Goal: Information Seeking & Learning: Learn about a topic

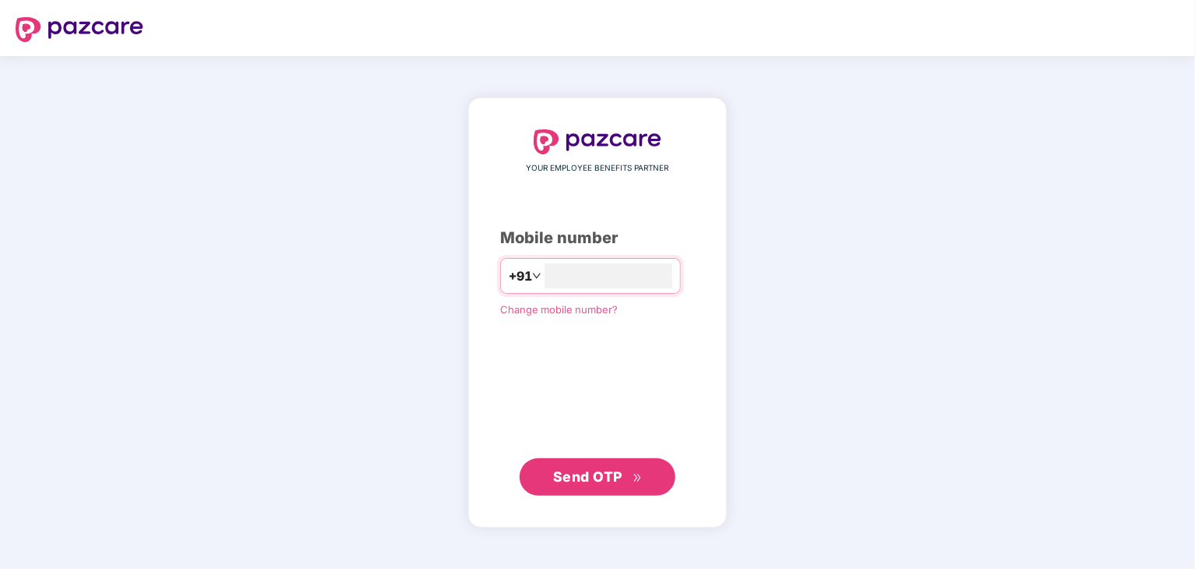
type input "**********"
click at [599, 488] on button "Send OTP" at bounding box center [598, 476] width 156 height 37
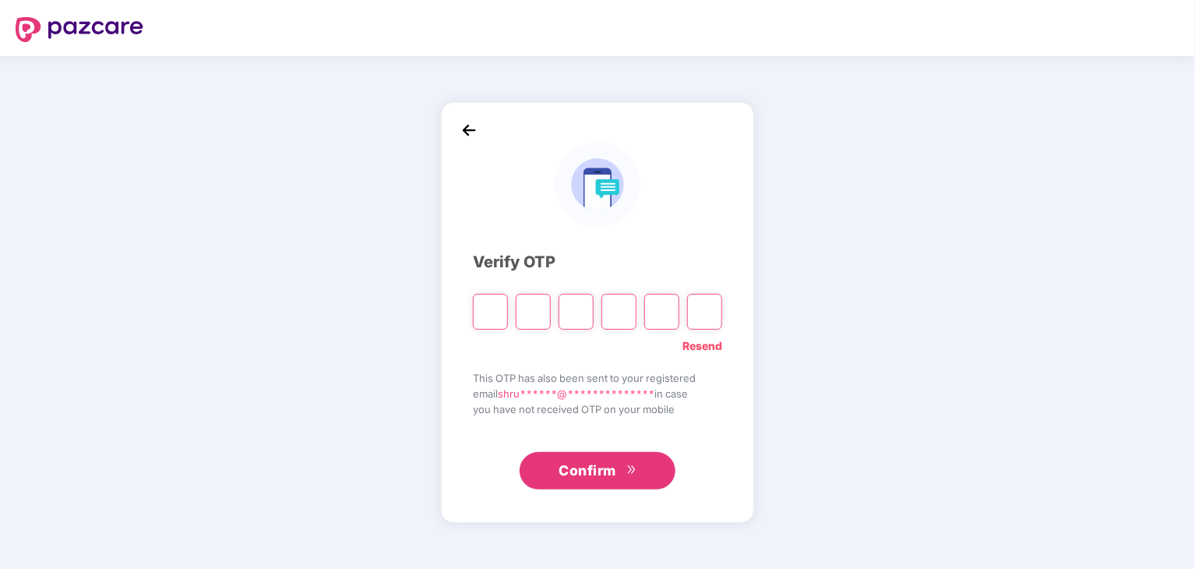
type input "*"
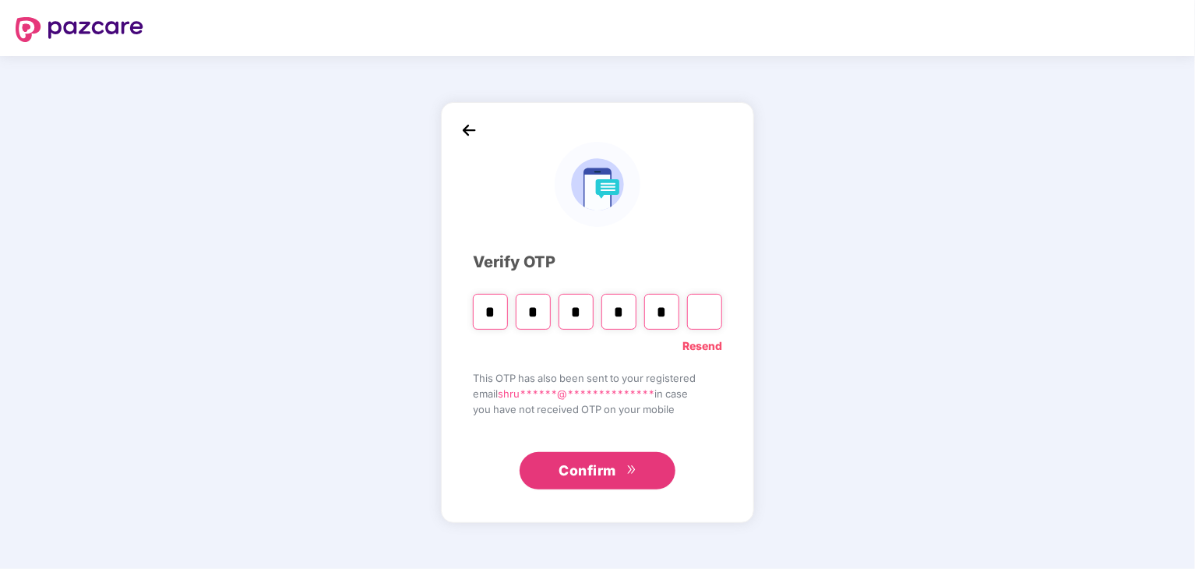
type input "*"
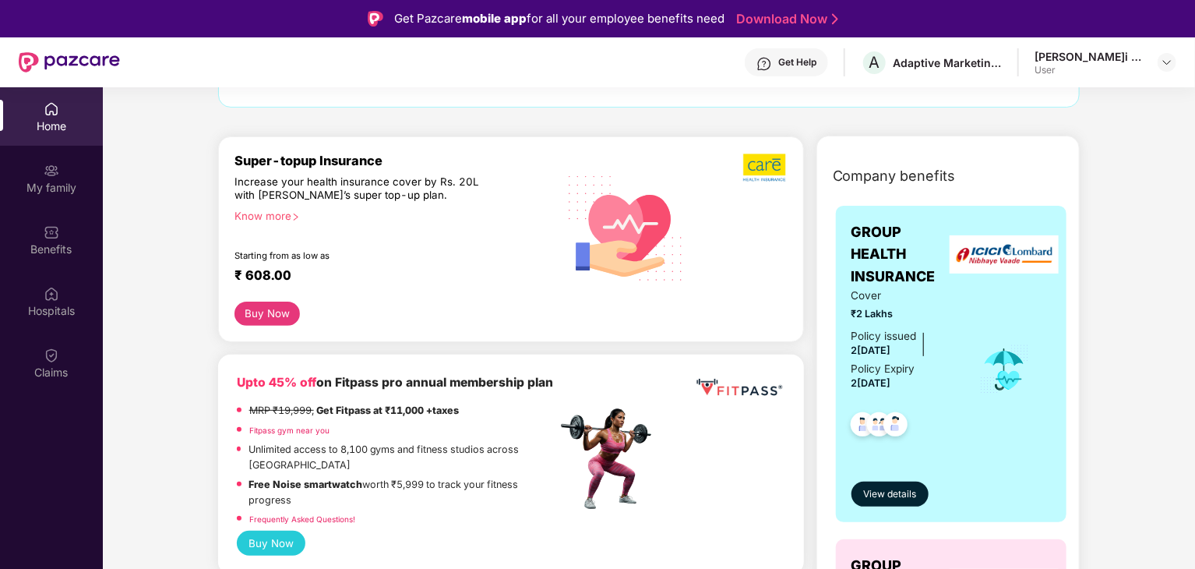
scroll to position [156, 0]
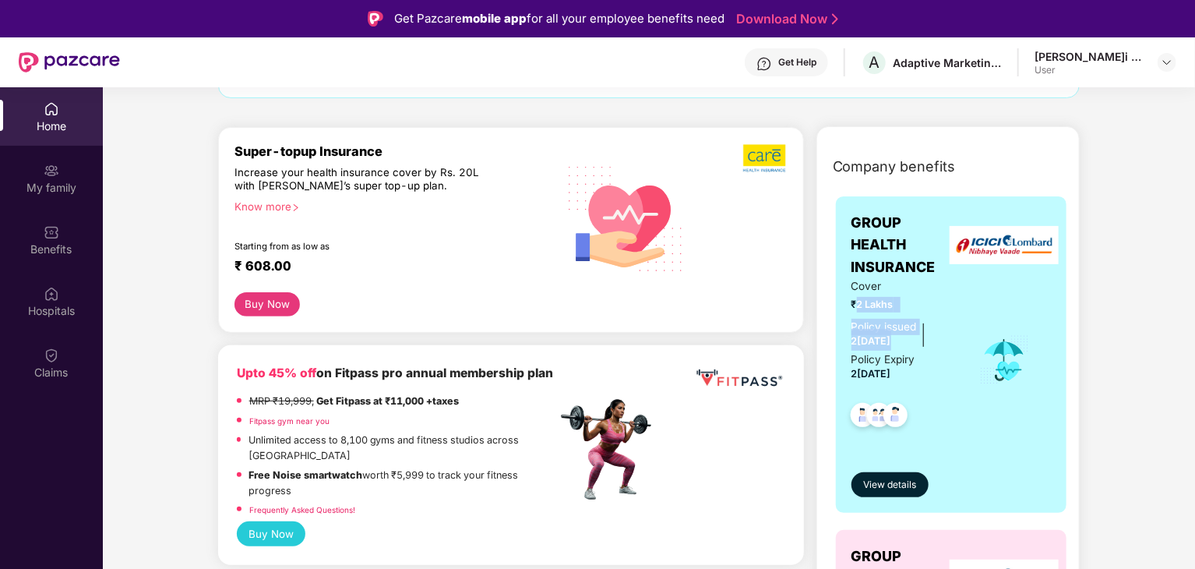
drag, startPoint x: 857, startPoint y: 301, endPoint x: 927, endPoint y: 312, distance: 71.0
click at [927, 312] on div "Cover ₹2 Lakhs Policy issued 2[DATE] Policy Expiry 2[DATE]" at bounding box center [904, 359] width 107 height 163
click at [913, 298] on span "₹2 Lakhs" at bounding box center [904, 305] width 107 height 16
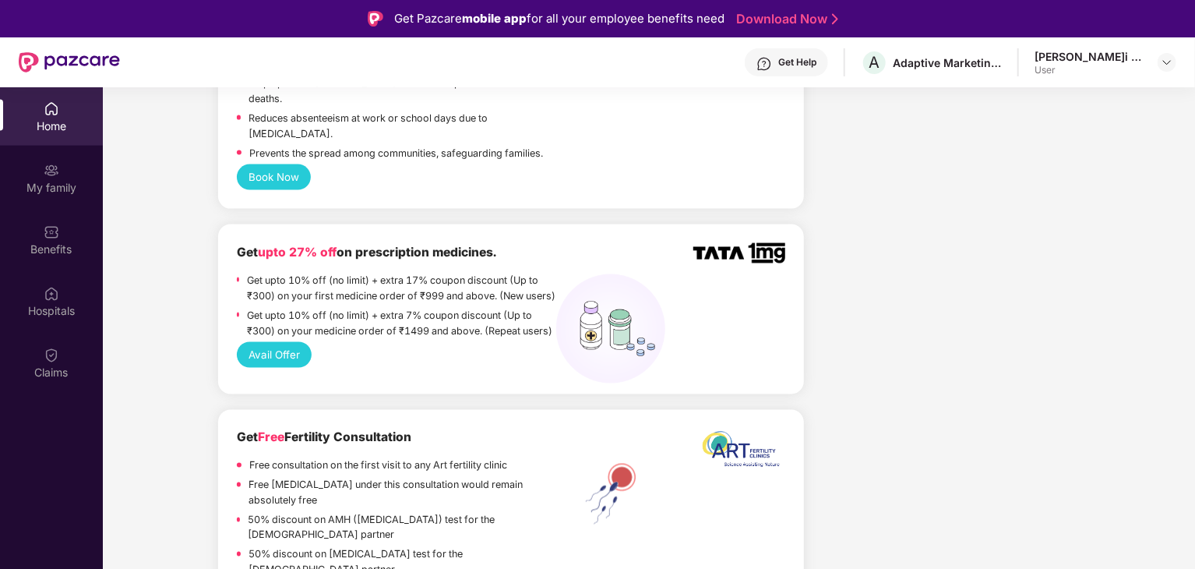
scroll to position [1558, 0]
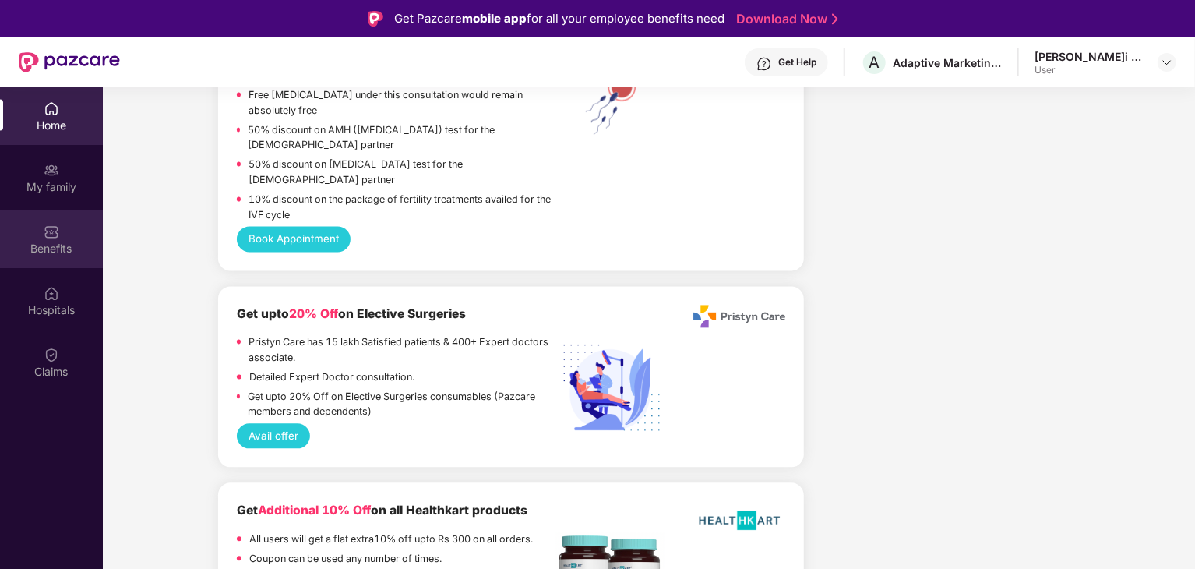
click at [53, 250] on div "Benefits" at bounding box center [51, 249] width 103 height 16
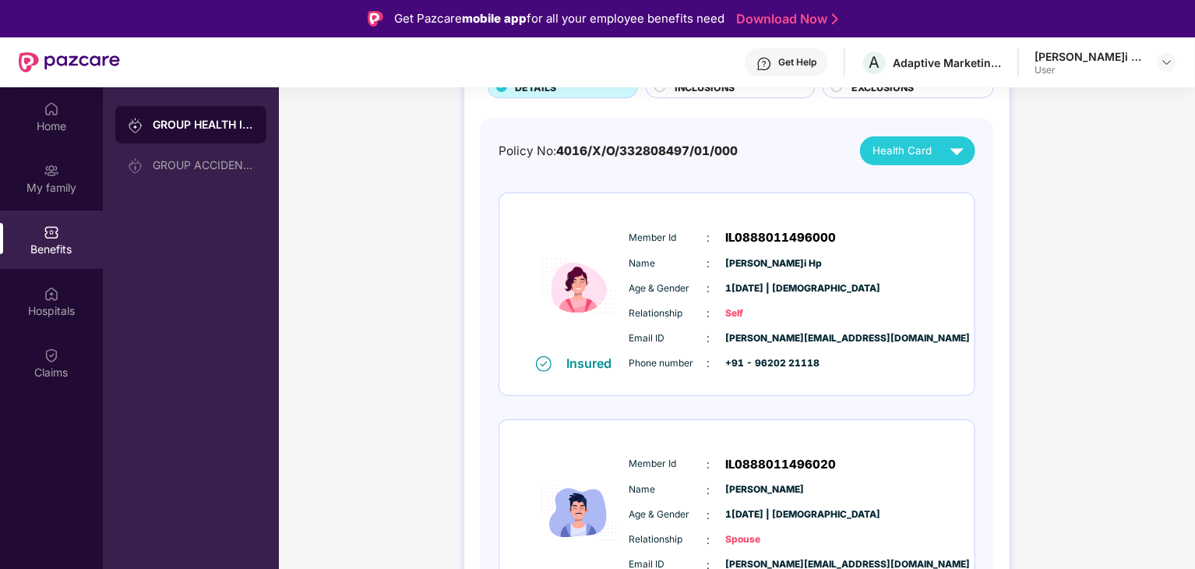
scroll to position [100, 0]
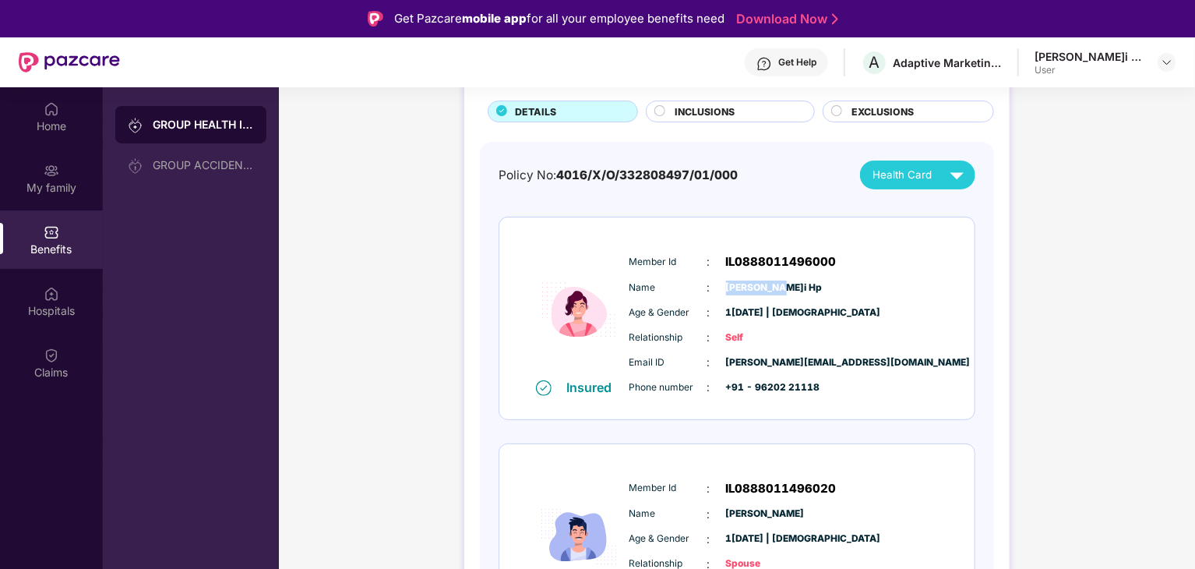
drag, startPoint x: 721, startPoint y: 280, endPoint x: 801, endPoint y: 287, distance: 79.7
click at [801, 287] on div "Name :[PERSON_NAME]" at bounding box center [783, 287] width 309 height 17
drag, startPoint x: 772, startPoint y: 328, endPoint x: 809, endPoint y: 328, distance: 37.4
click at [809, 329] on div "Relationship : Self" at bounding box center [783, 337] width 309 height 17
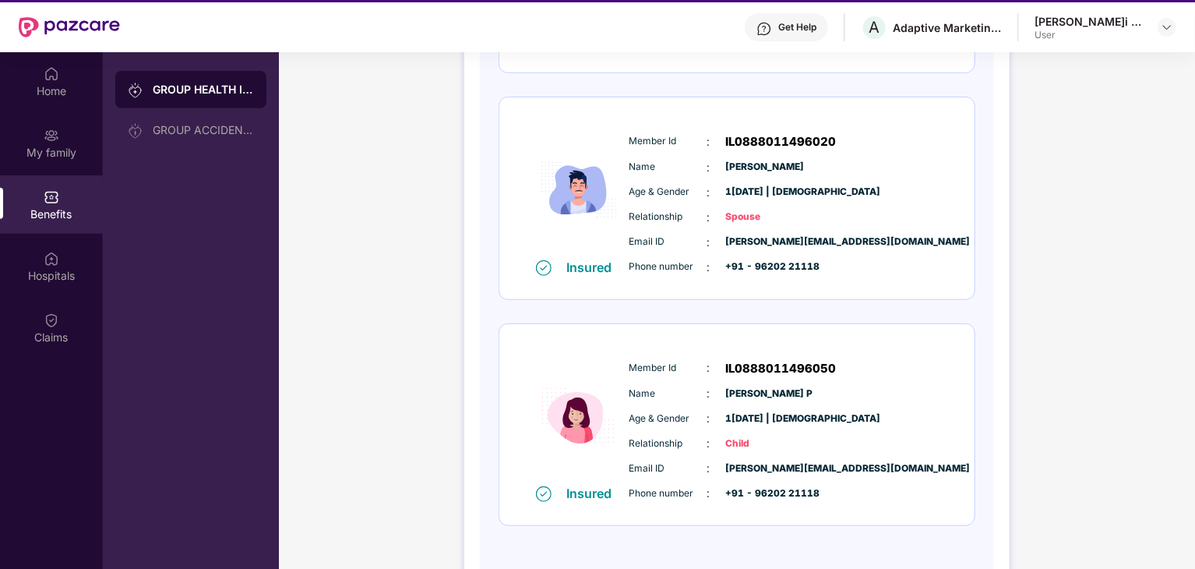
scroll to position [87, 0]
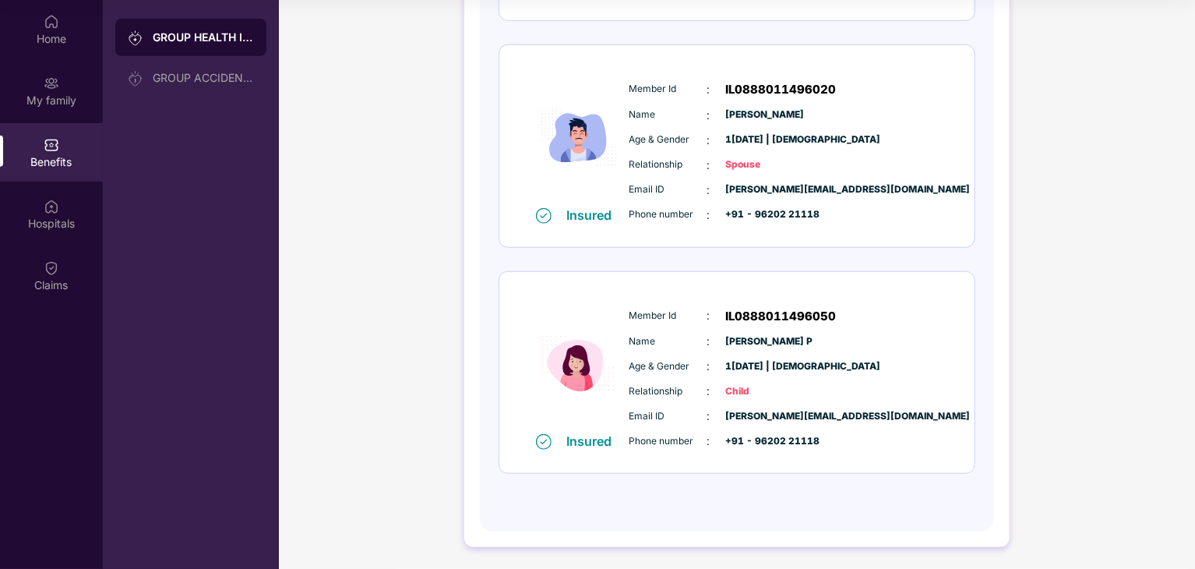
drag, startPoint x: 729, startPoint y: 331, endPoint x: 916, endPoint y: 331, distance: 187.0
click at [916, 333] on div "Name : [PERSON_NAME] P" at bounding box center [783, 341] width 309 height 17
click at [869, 390] on div "Relationship : Child" at bounding box center [783, 391] width 309 height 17
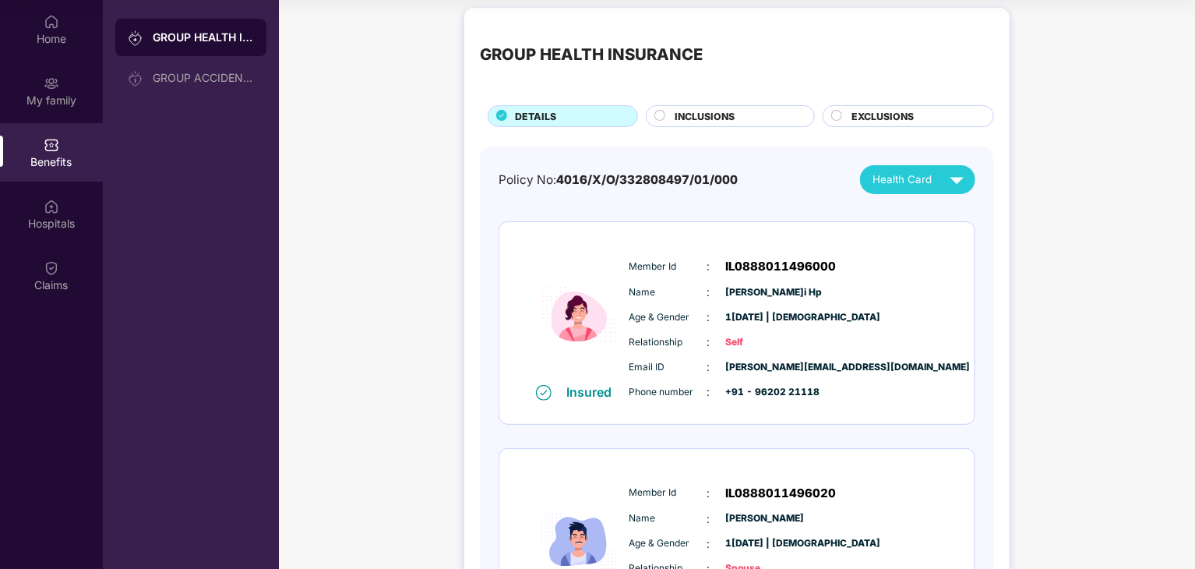
scroll to position [0, 0]
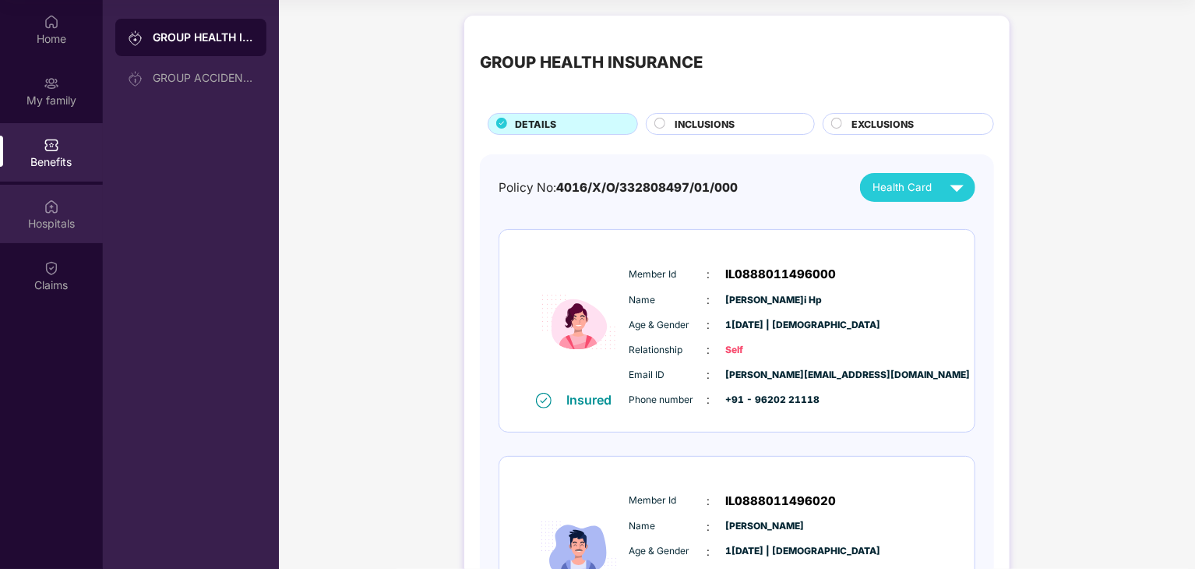
click at [22, 217] on div "Hospitals" at bounding box center [51, 224] width 103 height 16
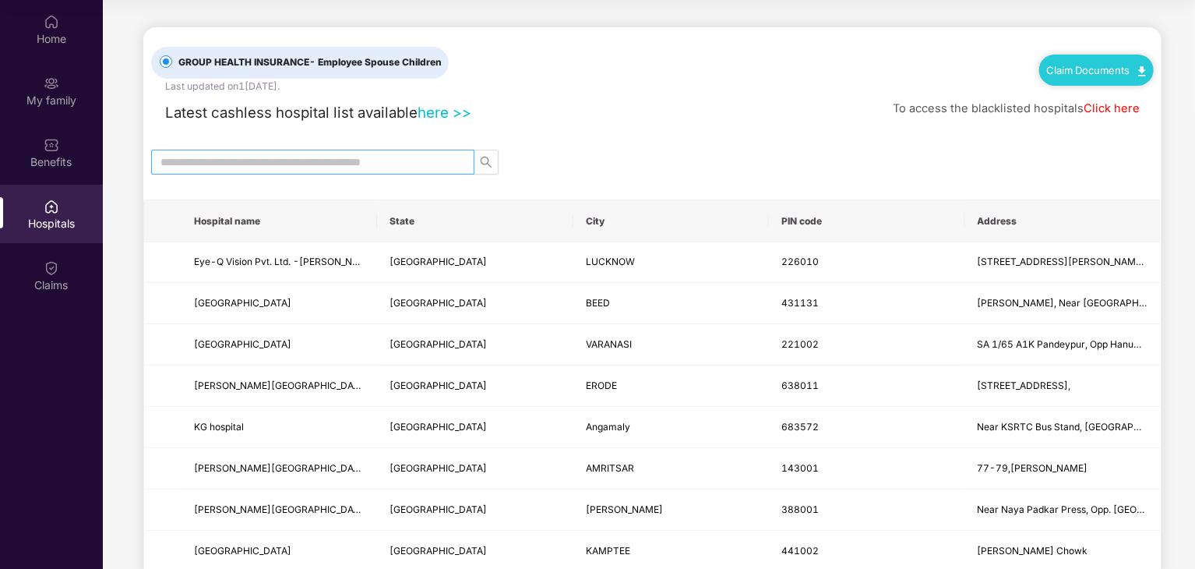
click at [334, 160] on input "text" at bounding box center [306, 161] width 292 height 17
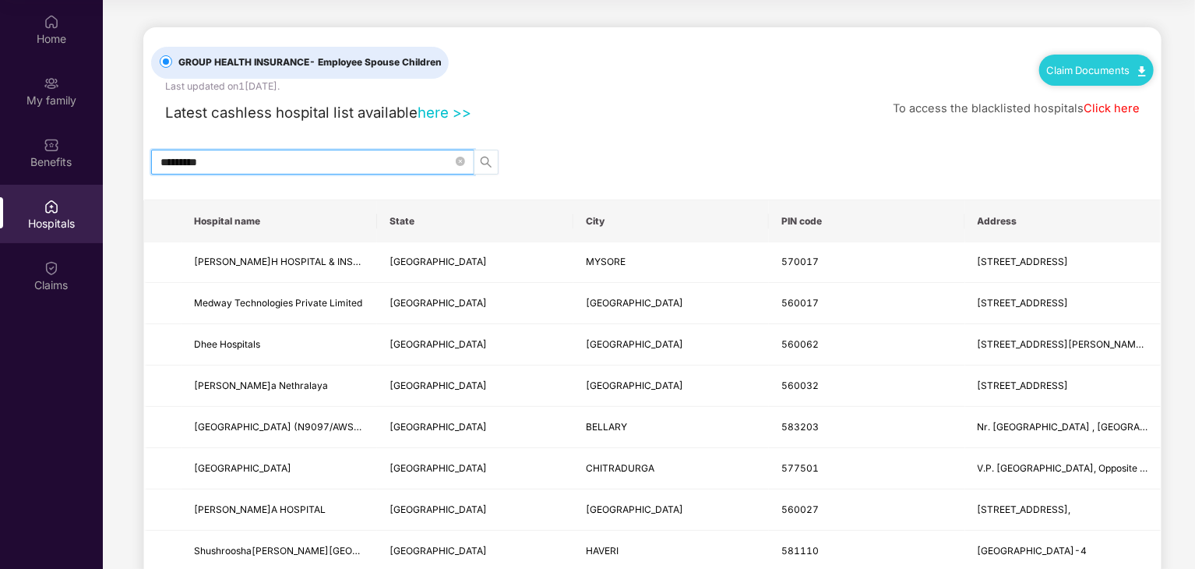
click at [488, 159] on icon "search" at bounding box center [486, 161] width 11 height 11
click at [483, 157] on icon "search" at bounding box center [486, 162] width 12 height 12
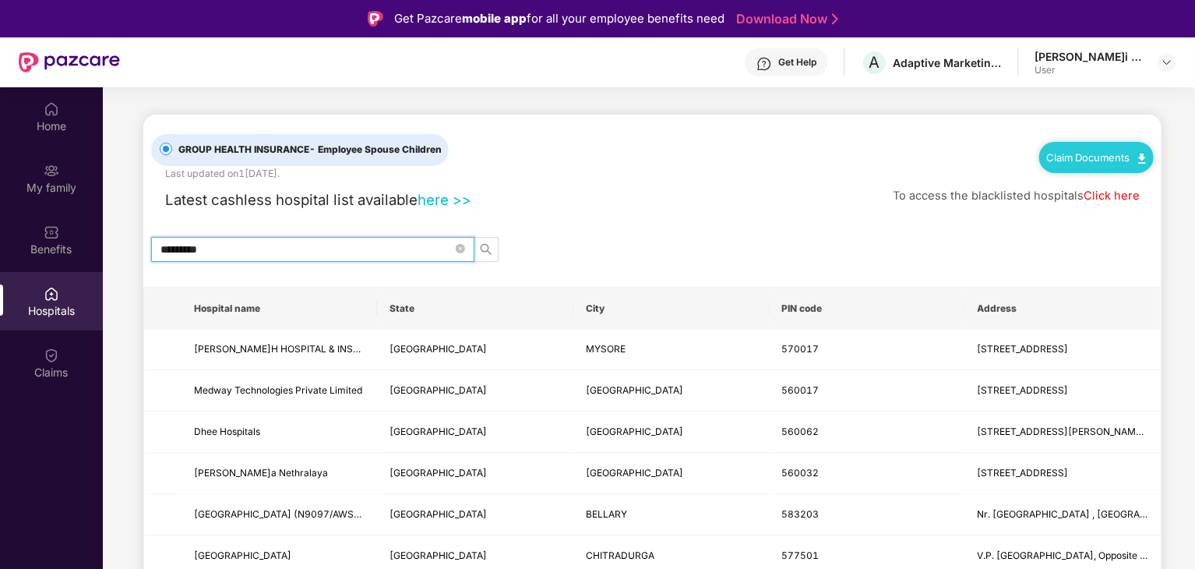
drag, startPoint x: 246, startPoint y: 247, endPoint x: 110, endPoint y: 253, distance: 136.5
paste input "text"
click at [488, 247] on icon "search" at bounding box center [486, 248] width 11 height 11
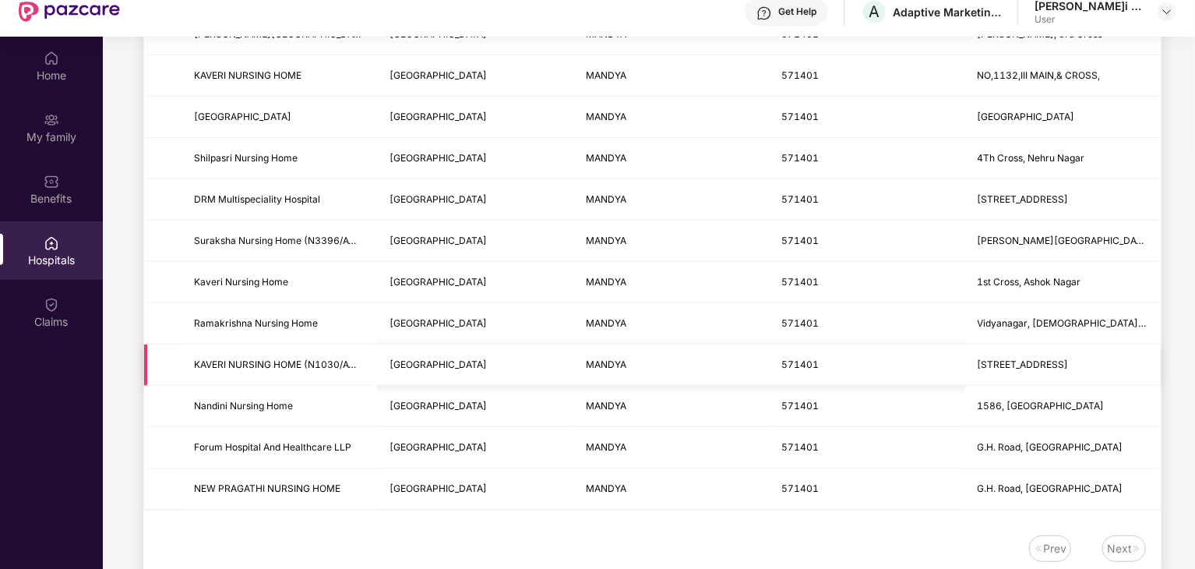
scroll to position [78, 0]
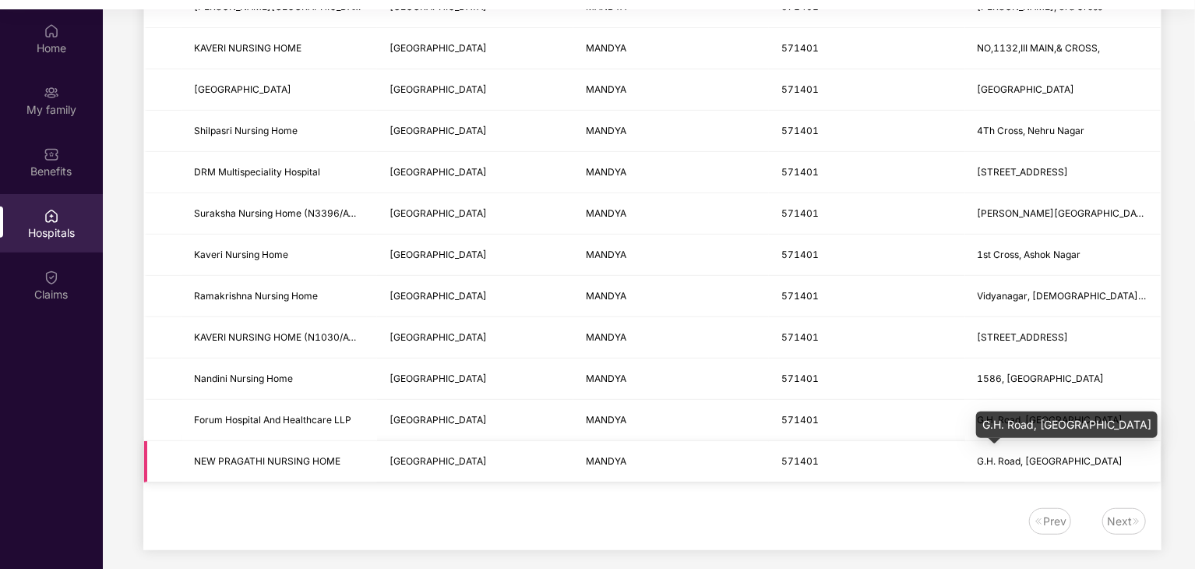
type input "******"
click at [998, 464] on span "G.H. Road, [GEOGRAPHIC_DATA]" at bounding box center [1051, 461] width 146 height 12
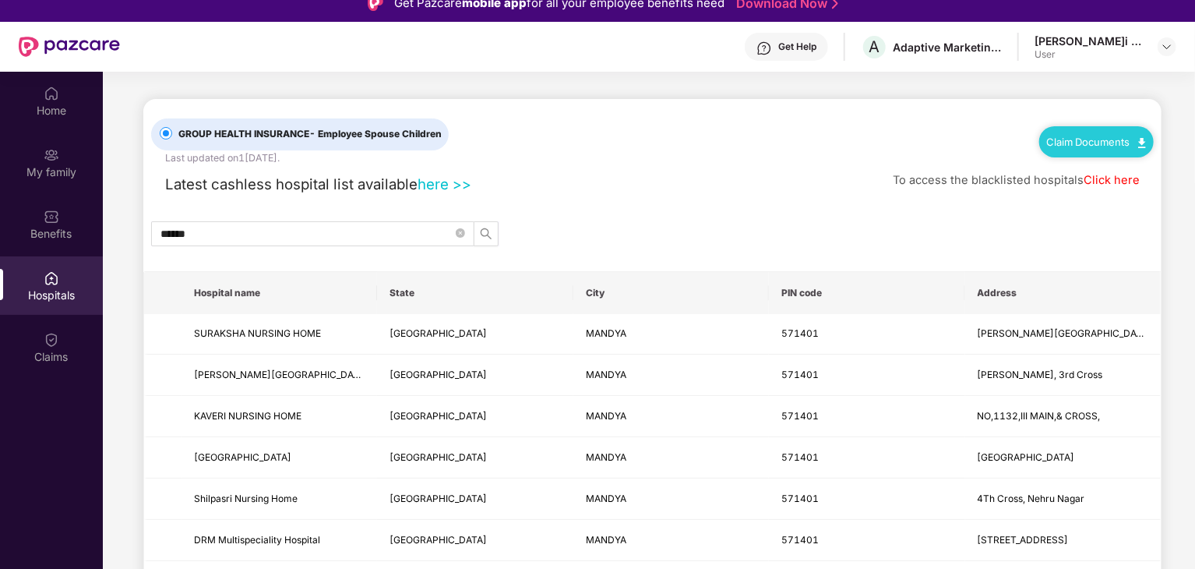
scroll to position [0, 0]
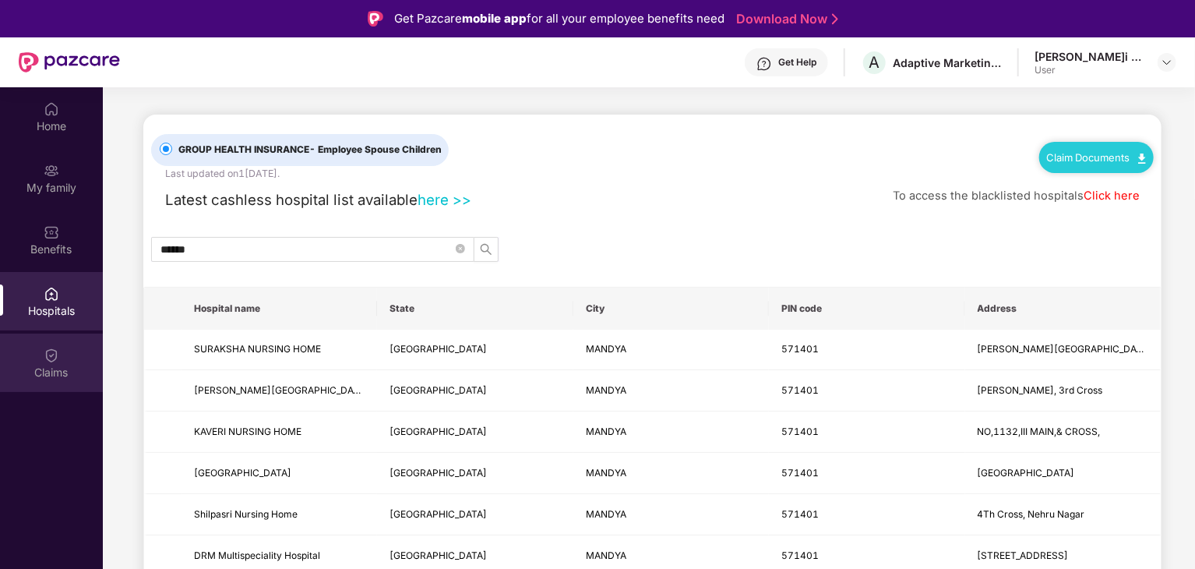
click at [38, 366] on div "Claims" at bounding box center [51, 373] width 103 height 16
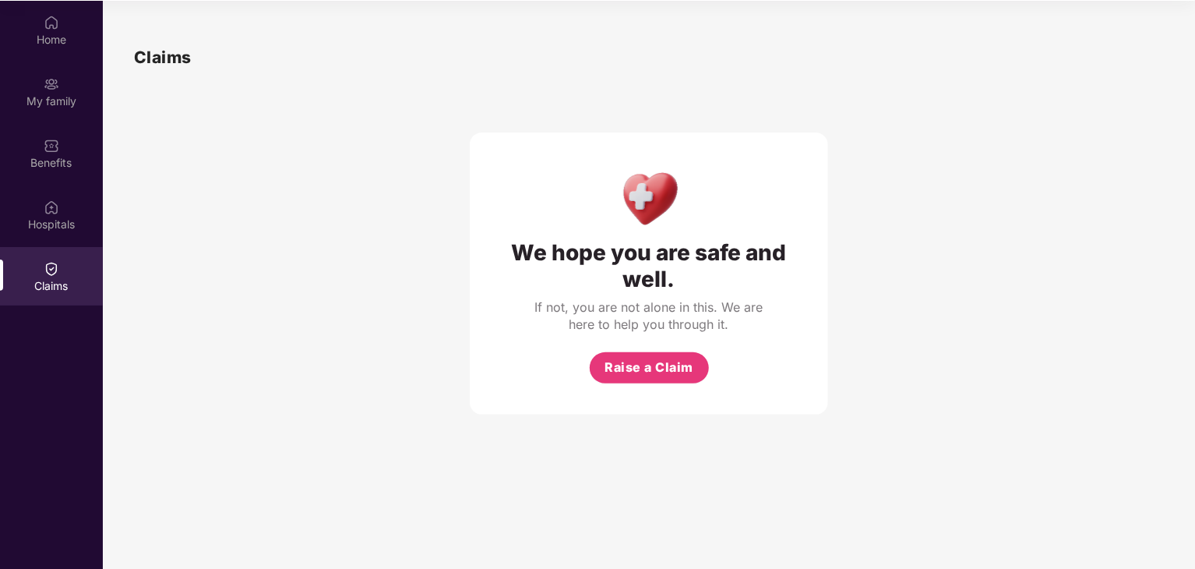
scroll to position [87, 0]
click at [47, 150] on img at bounding box center [52, 145] width 16 height 16
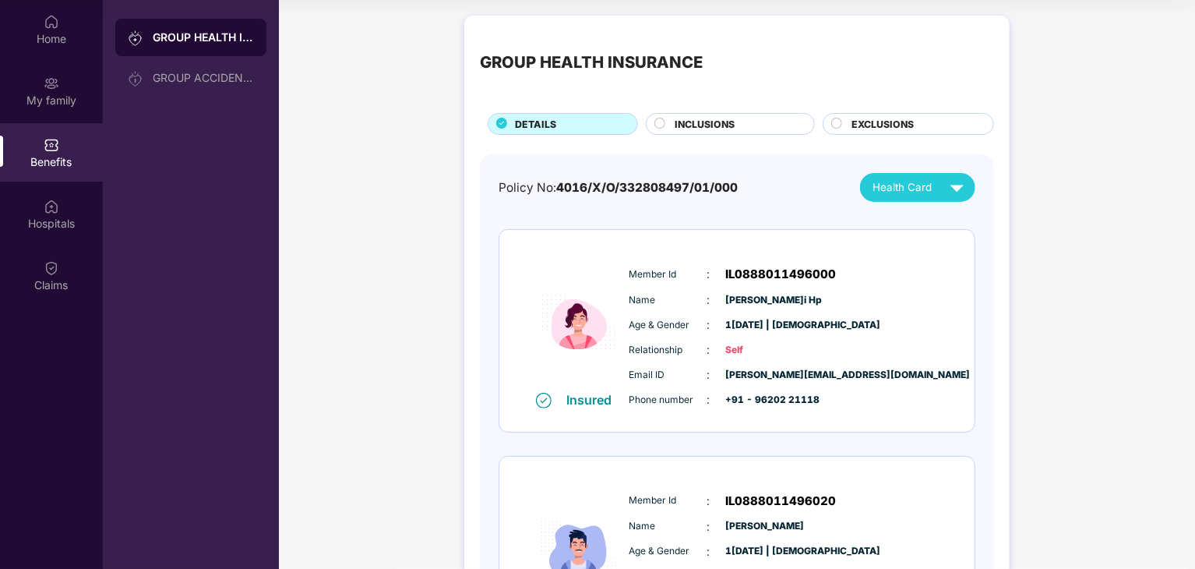
click at [180, 23] on div "GROUP HEALTH INSURANCE" at bounding box center [190, 37] width 151 height 37
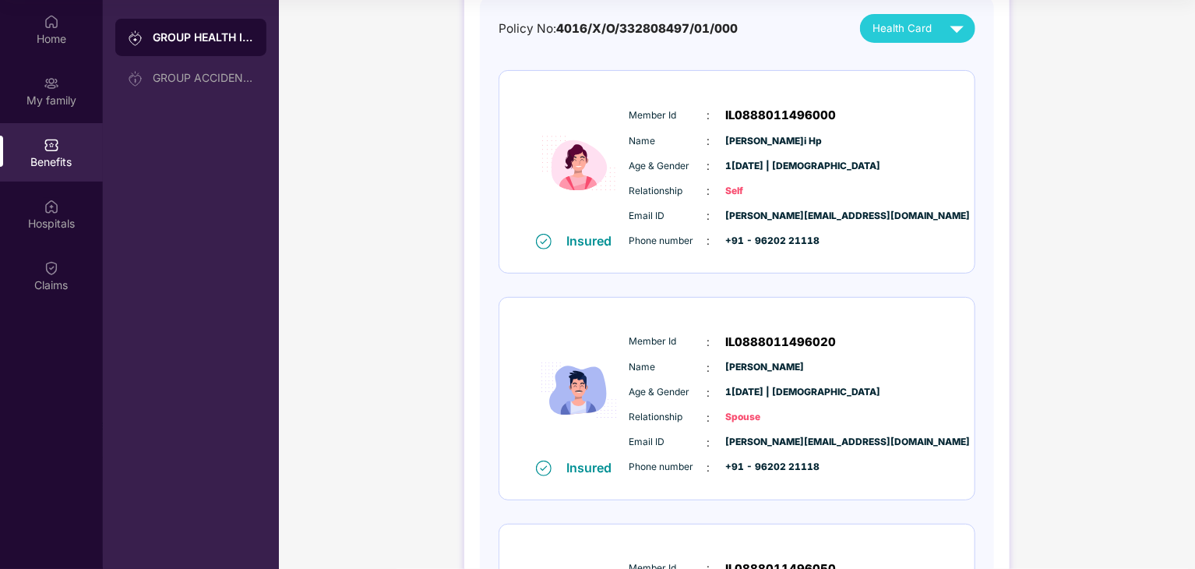
scroll to position [0, 0]
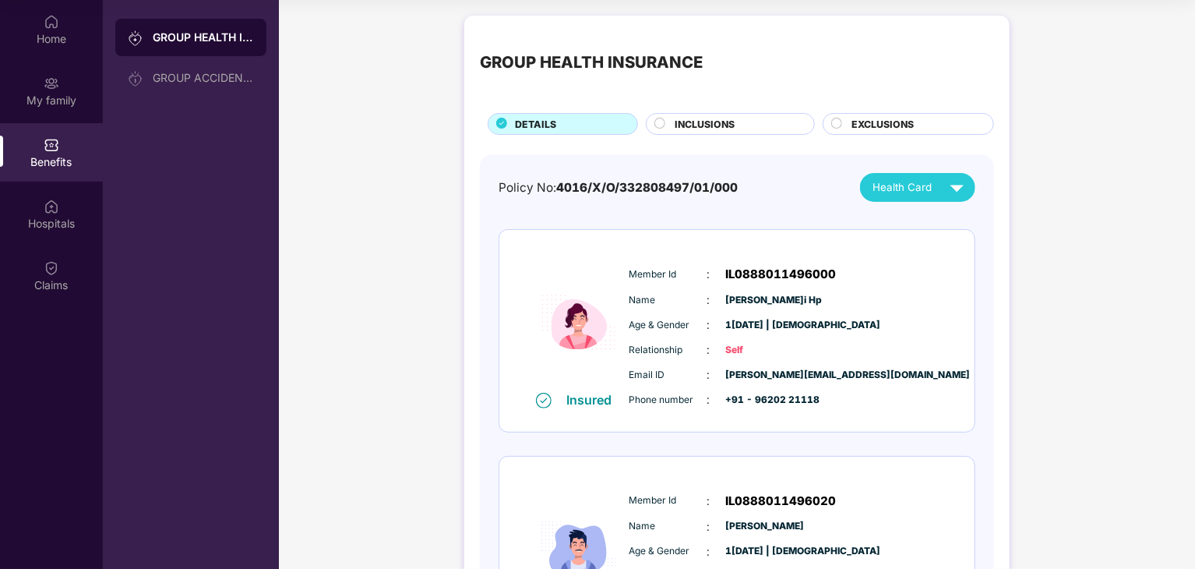
click at [692, 121] on span "INCLUSIONS" at bounding box center [705, 124] width 60 height 15
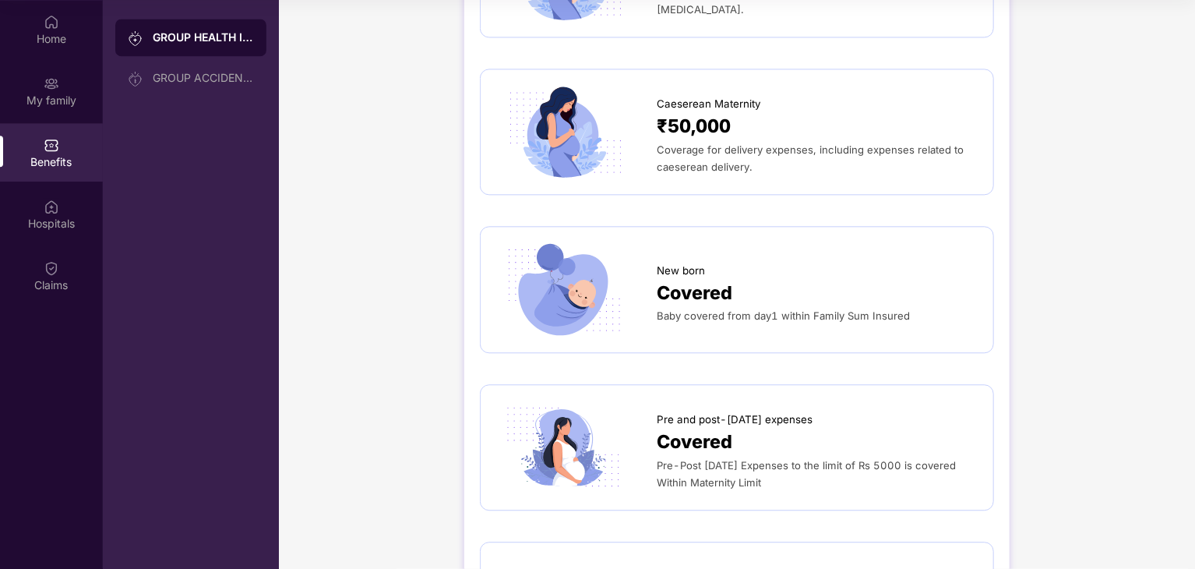
scroll to position [1792, 0]
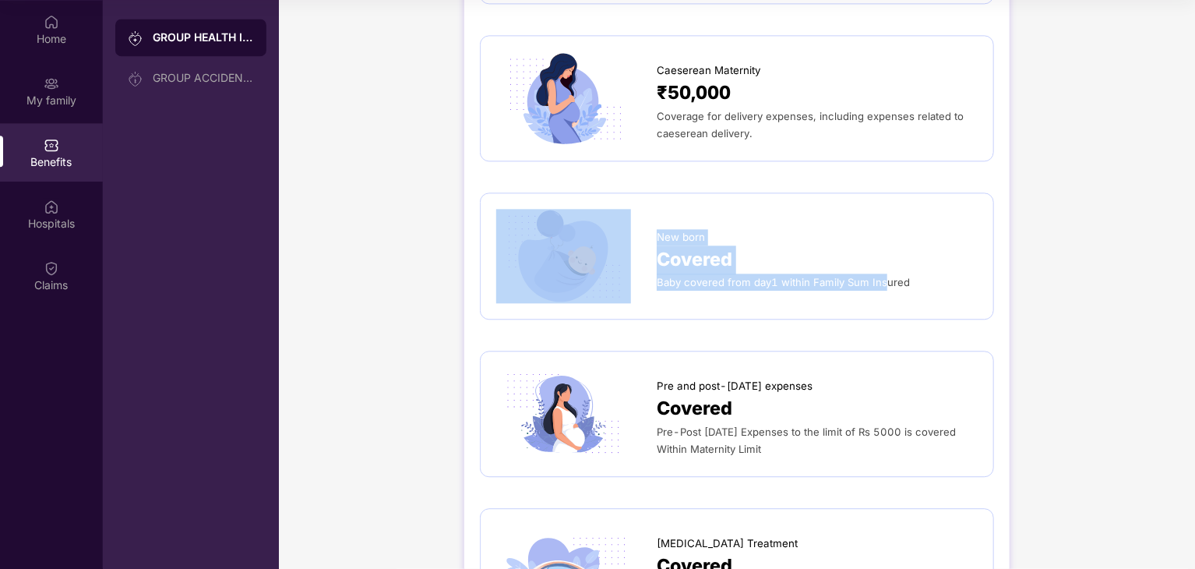
drag, startPoint x: 654, startPoint y: 262, endPoint x: 883, endPoint y: 262, distance: 229.8
click at [883, 262] on div "New born Covered Baby covered from day1 within Family Sum Insured" at bounding box center [736, 255] width 481 height 93
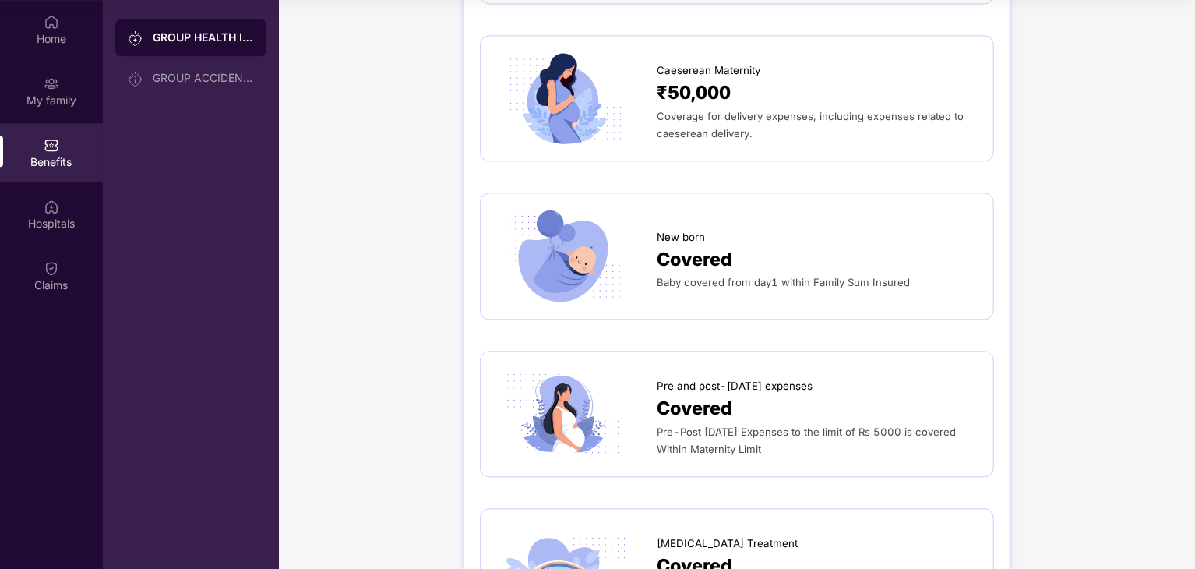
click at [907, 273] on div "Baby covered from day1 within Family Sum Insured" at bounding box center [817, 281] width 321 height 17
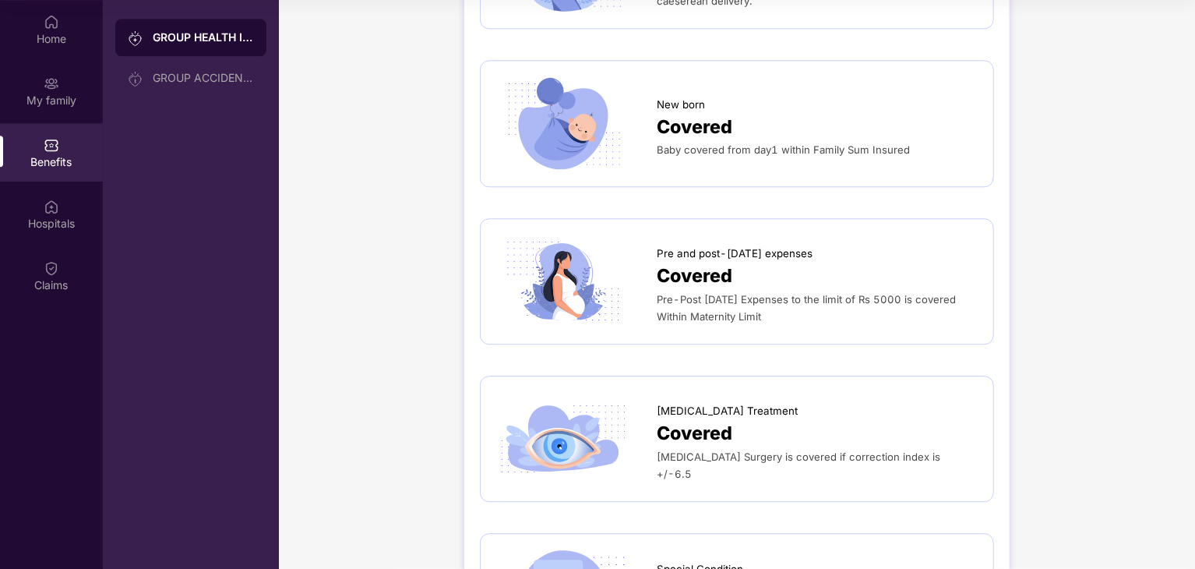
scroll to position [1948, 0]
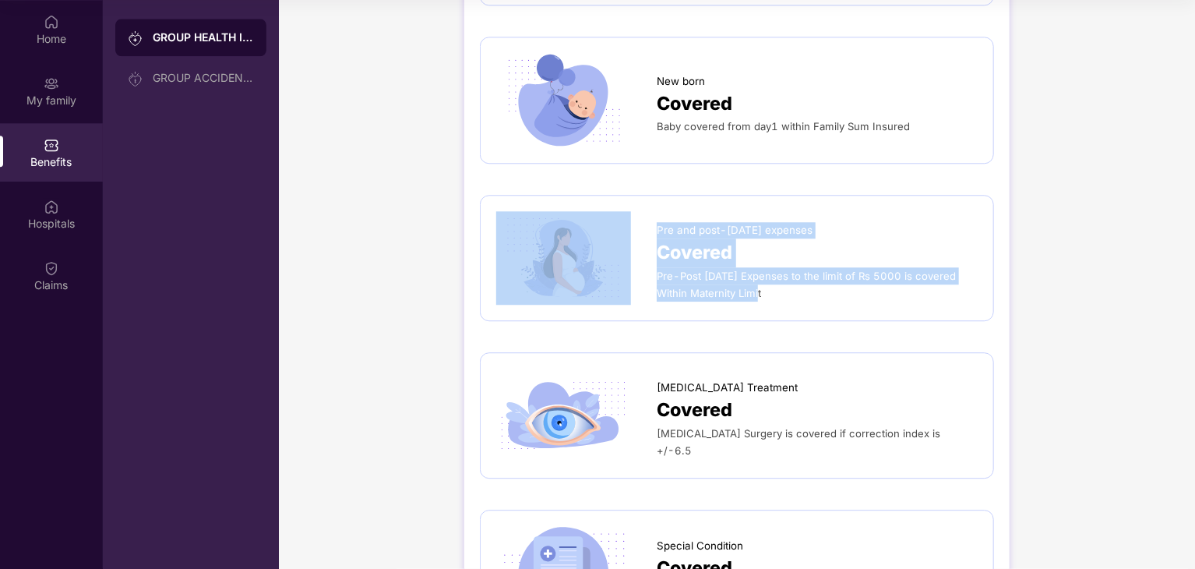
drag, startPoint x: 757, startPoint y: 281, endPoint x: 600, endPoint y: 200, distance: 177.0
click at [600, 211] on div "Pre and post-[DATE] expenses Covered Pre-Post [DATE] Expenses to the limit of R…" at bounding box center [736, 257] width 481 height 93
click at [733, 238] on div "Covered" at bounding box center [817, 252] width 321 height 29
drag, startPoint x: 692, startPoint y: 287, endPoint x: 651, endPoint y: 260, distance: 48.8
click at [651, 260] on div "Pre and post-[DATE] expenses Covered Pre-Post [DATE] Expenses to the limit of R…" at bounding box center [736, 257] width 481 height 93
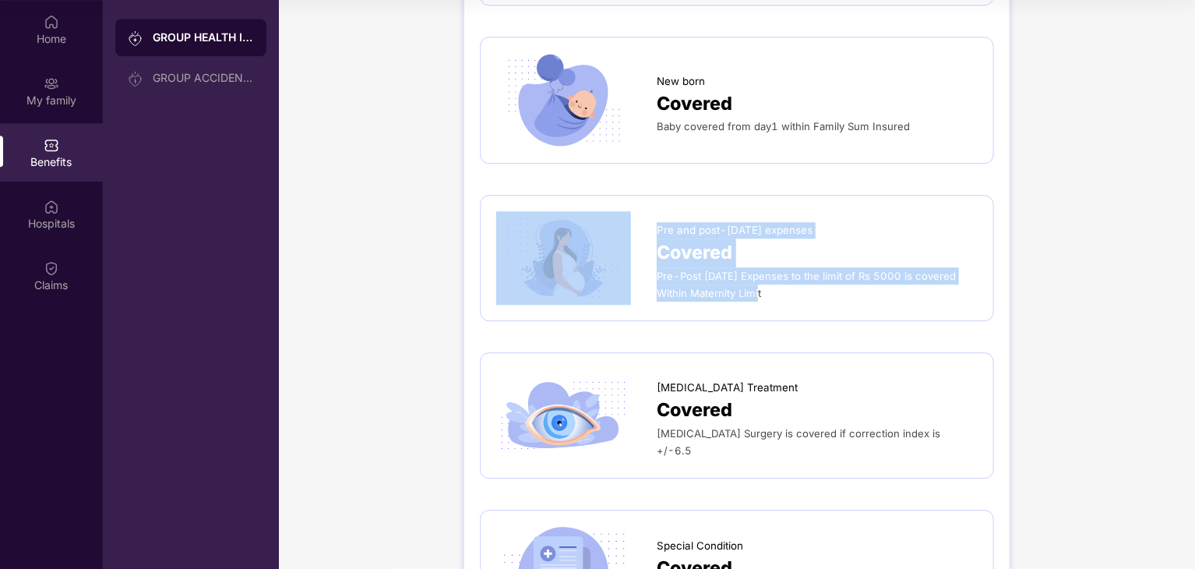
copy div "Pre and post-[DATE] expenses Covered Pre-Post [DATE] Expenses to the limit of R…"
click at [749, 282] on div "Pre-Post [DATE] Expenses to the limit of Rs 5000 is covered Within Maternity Li…" at bounding box center [817, 284] width 321 height 34
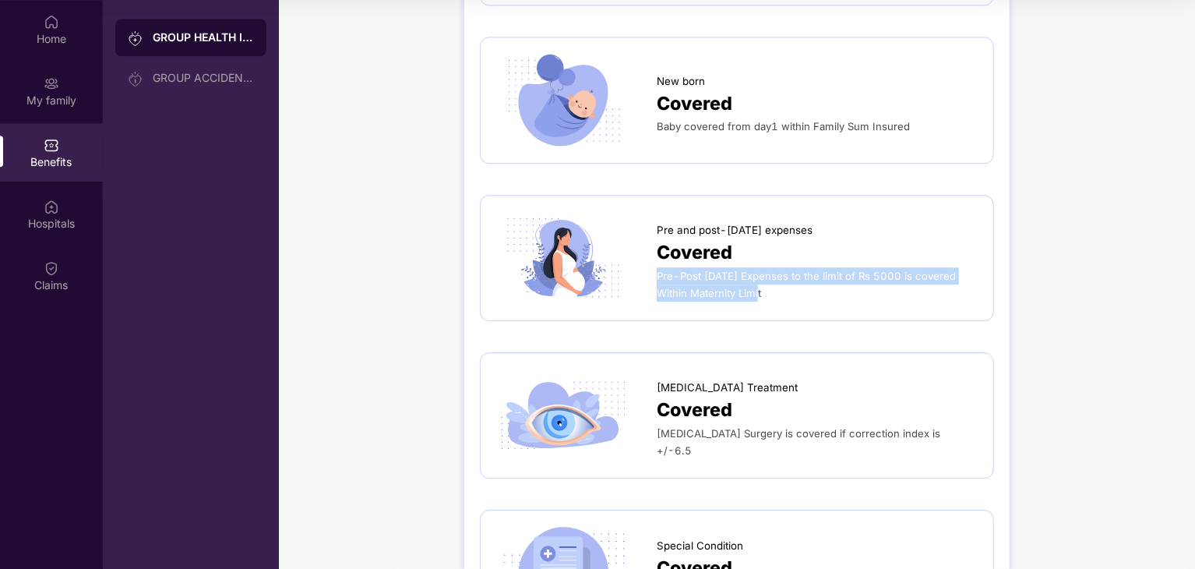
drag, startPoint x: 742, startPoint y: 280, endPoint x: 657, endPoint y: 266, distance: 86.8
click at [657, 267] on div "Pre-Post [DATE] Expenses to the limit of Rs 5000 is covered Within Maternity Li…" at bounding box center [817, 284] width 321 height 34
copy span "Pre-Post [DATE] Expenses to the limit of Rs 5000 is covered Within Maternity Li…"
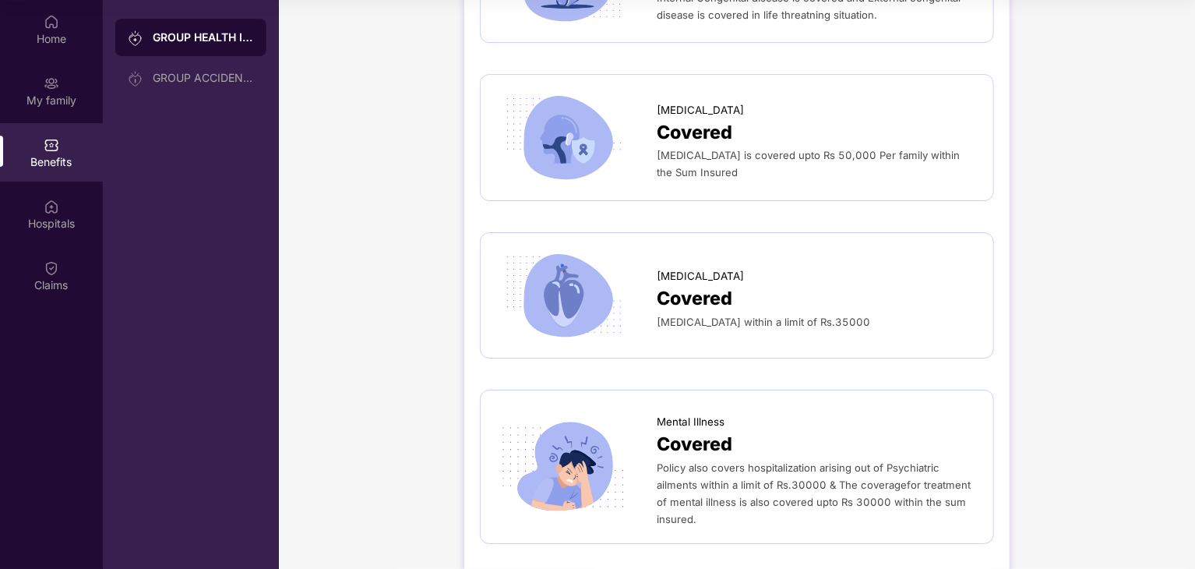
scroll to position [2718, 0]
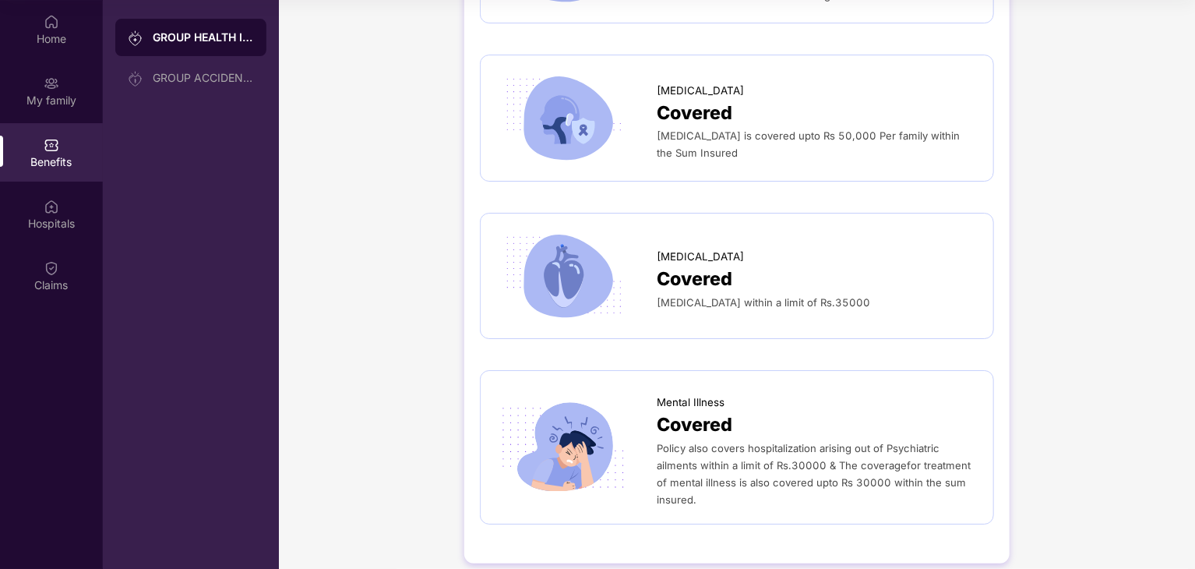
drag, startPoint x: 644, startPoint y: 288, endPoint x: 985, endPoint y: 292, distance: 340.5
click at [985, 292] on div "[MEDICAL_DATA] Covered [MEDICAL_DATA] within a limit of Rs.35000" at bounding box center [737, 276] width 514 height 126
click at [667, 265] on span "Covered" at bounding box center [695, 279] width 76 height 29
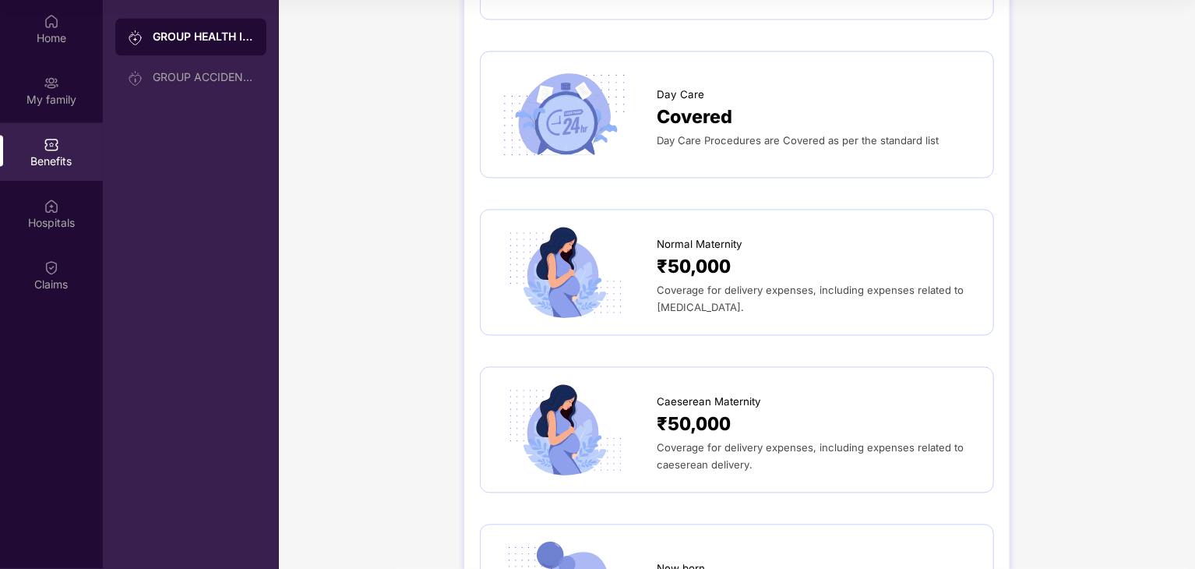
scroll to position [1549, 0]
